Goal: Information Seeking & Learning: Check status

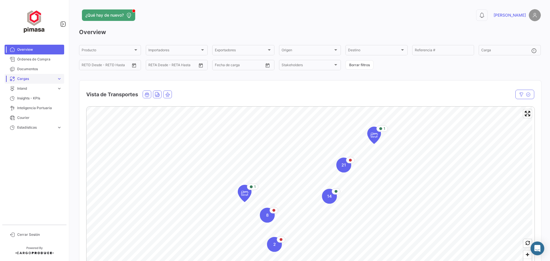
click at [60, 78] on span "expand_more" at bounding box center [59, 78] width 5 height 5
click at [41, 101] on span "Cargas Marítimas" at bounding box center [29, 100] width 29 height 5
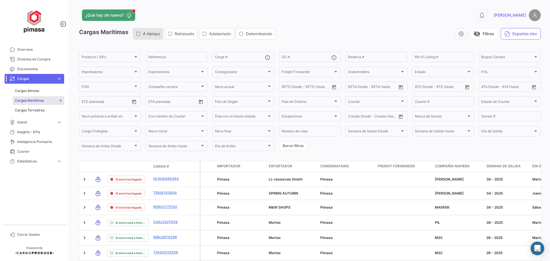
click at [142, 33] on div "A tiempo" at bounding box center [148, 34] width 24 height 6
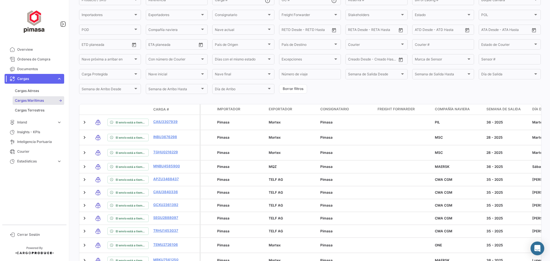
scroll to position [86, 0]
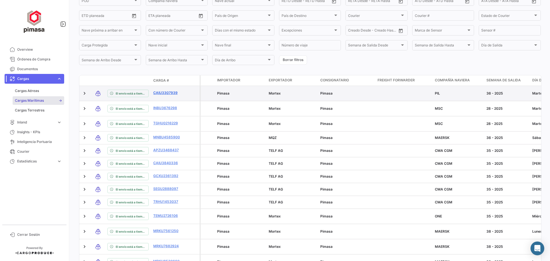
click at [170, 93] on link "CAIU3307939" at bounding box center [168, 92] width 30 height 5
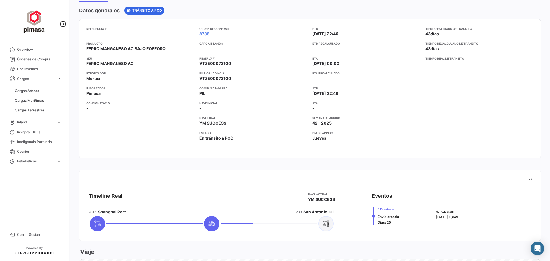
scroll to position [50, 0]
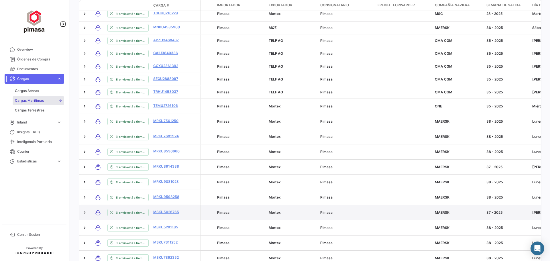
scroll to position [244, 0]
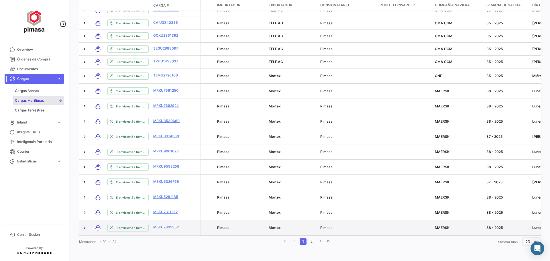
click at [83, 225] on link at bounding box center [85, 228] width 6 height 6
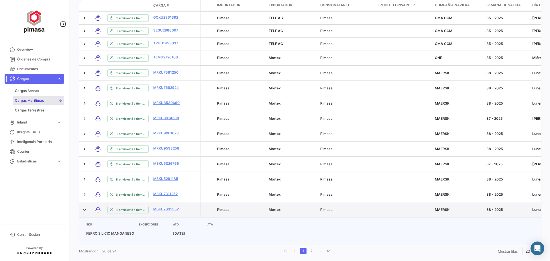
scroll to position [272, 0]
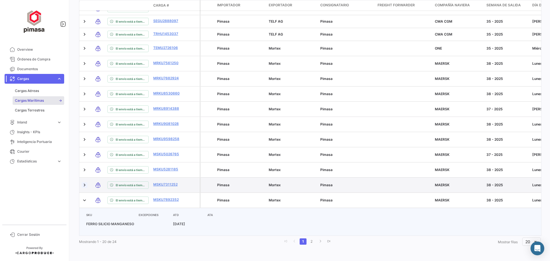
click at [85, 182] on link at bounding box center [85, 185] width 6 height 6
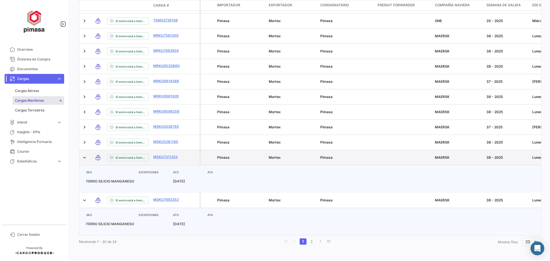
scroll to position [299, 0]
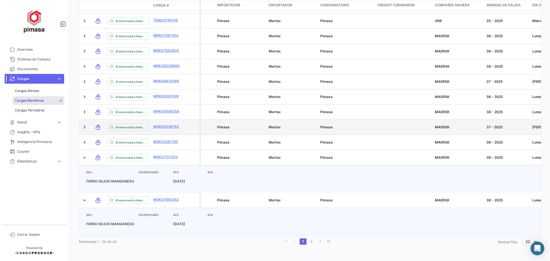
click at [86, 124] on link at bounding box center [85, 127] width 6 height 6
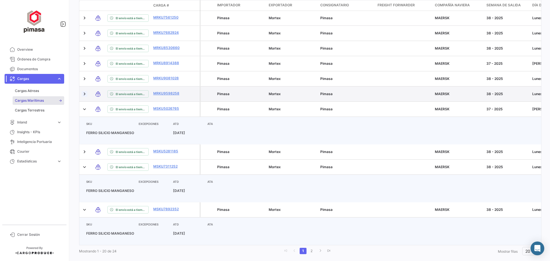
click at [85, 97] on link at bounding box center [85, 94] width 6 height 6
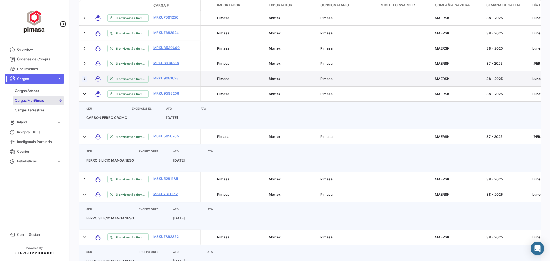
click at [86, 82] on link at bounding box center [85, 79] width 6 height 6
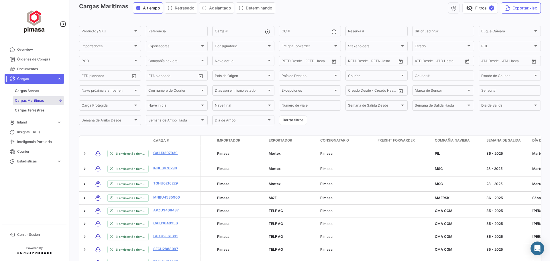
scroll to position [0, 0]
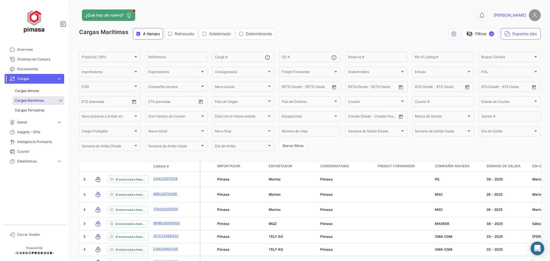
click at [249, 34] on span "Determinando" at bounding box center [259, 34] width 26 height 6
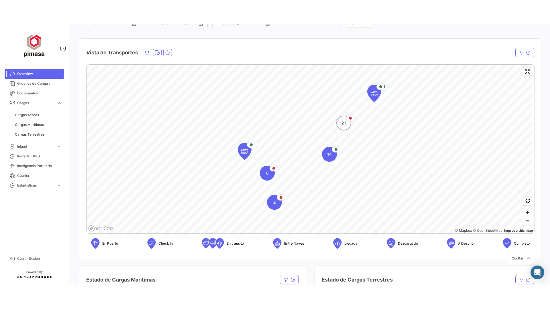
scroll to position [57, 0]
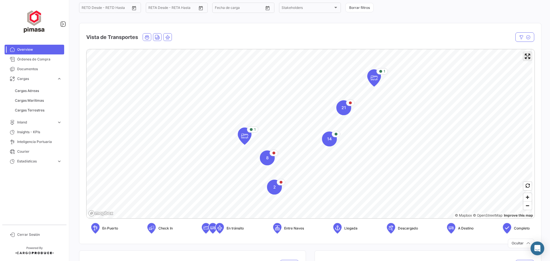
click at [525, 58] on span "Enter fullscreen" at bounding box center [527, 56] width 8 height 8
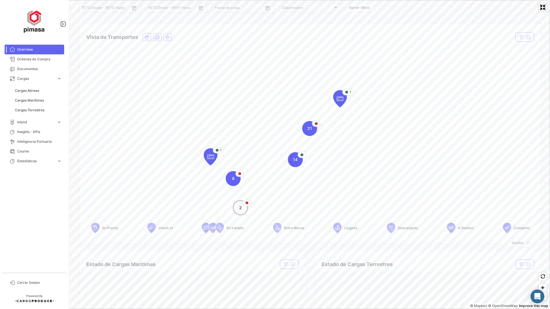
click at [242, 209] on div "2" at bounding box center [240, 207] width 15 height 15
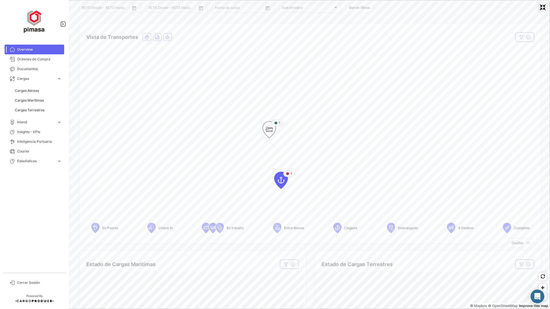
click at [266, 127] on icon "Map marker" at bounding box center [269, 130] width 8 height 12
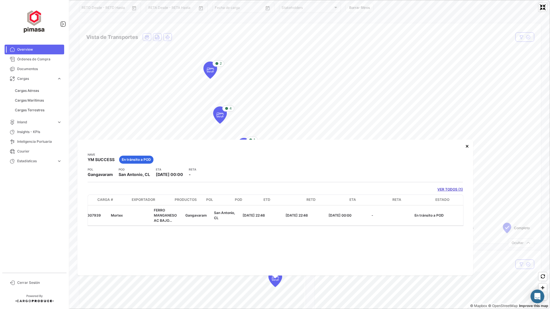
scroll to position [0, 0]
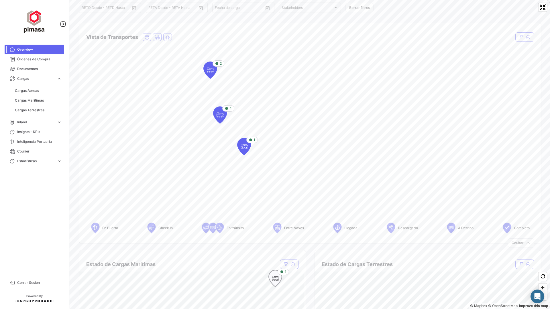
click at [275, 260] on icon "Map marker" at bounding box center [275, 279] width 8 height 12
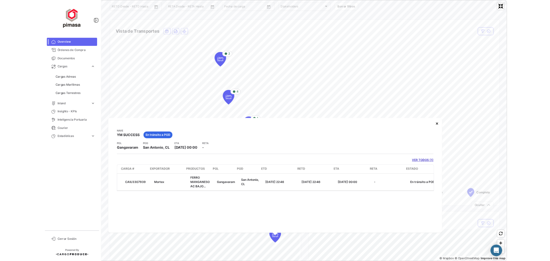
scroll to position [0, 99]
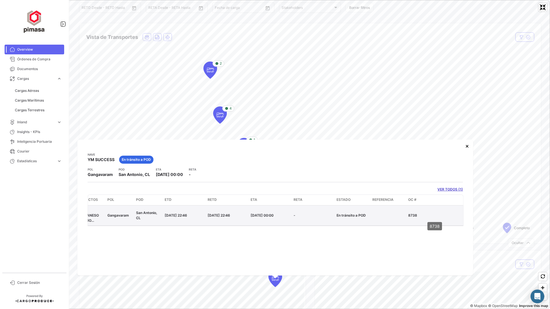
click at [416, 217] on p "8738" at bounding box center [434, 215] width 53 height 5
drag, startPoint x: 415, startPoint y: 215, endPoint x: 405, endPoint y: 215, distance: 10.3
click at [405, 215] on div "CAIU3307939 Mortex FERRO MANGANESO AC BAJO FOSFORO Gangavaram [GEOGRAPHIC_DATA]…" at bounding box center [226, 216] width 474 height 20
click at [425, 214] on p "8738" at bounding box center [434, 215] width 53 height 5
click at [417, 215] on p "8738" at bounding box center [434, 215] width 53 height 5
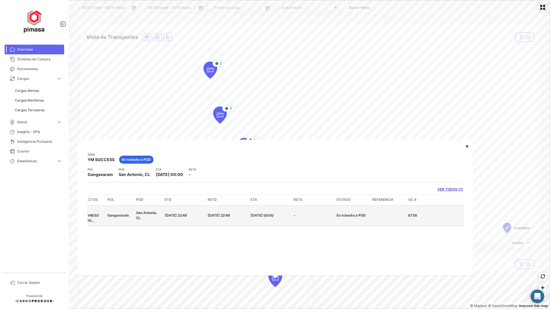
drag, startPoint x: 416, startPoint y: 215, endPoint x: 406, endPoint y: 215, distance: 10.3
click at [406, 215] on datatable-body-cell "8738" at bounding box center [434, 216] width 57 height 20
copy p "8738"
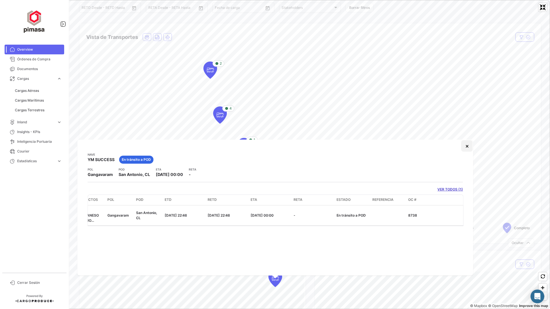
click at [466, 147] on button "×" at bounding box center [466, 145] width 11 height 11
